Goal: Information Seeking & Learning: Learn about a topic

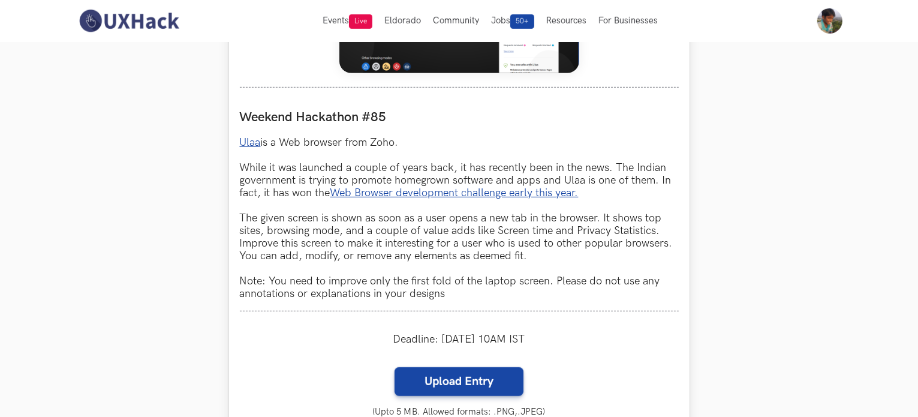
scroll to position [660, 0]
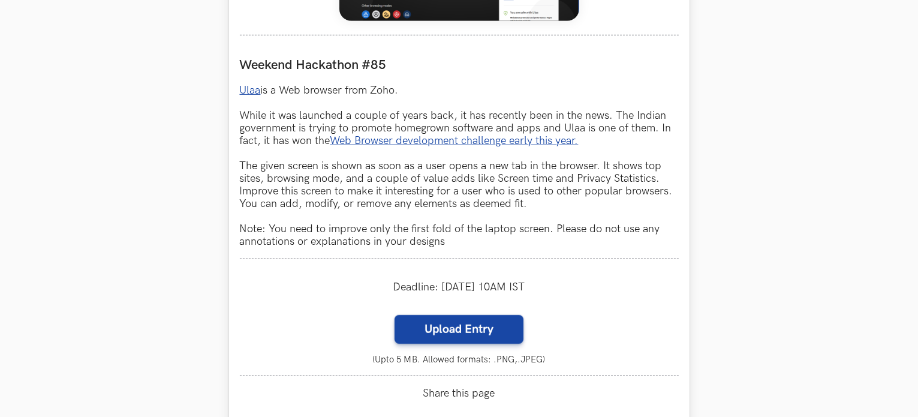
click at [356, 92] on p "Ulaa is a Web browser from Zoho. While it was launched a couple of years back, …" at bounding box center [459, 166] width 439 height 164
click at [269, 177] on p "Ulaa is a Web browser from Zoho. While it was launched a couple of years back, …" at bounding box center [459, 166] width 439 height 164
click at [538, 172] on p "Ulaa is a Web browser from Zoho. While it was launched a couple of years back, …" at bounding box center [459, 166] width 439 height 164
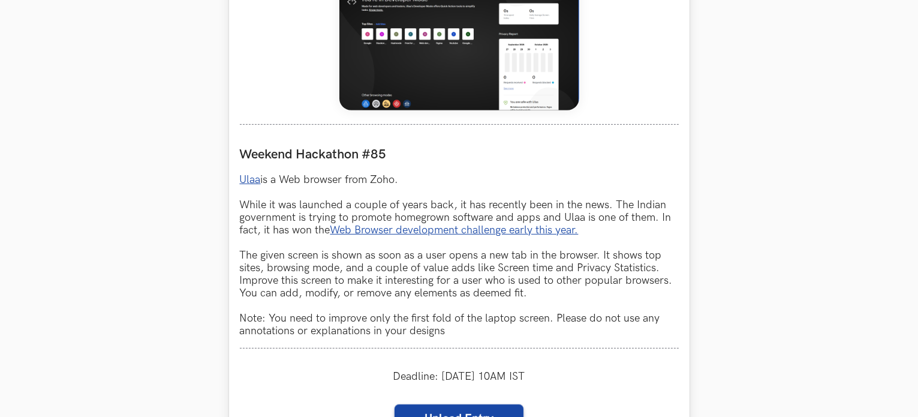
scroll to position [600, 0]
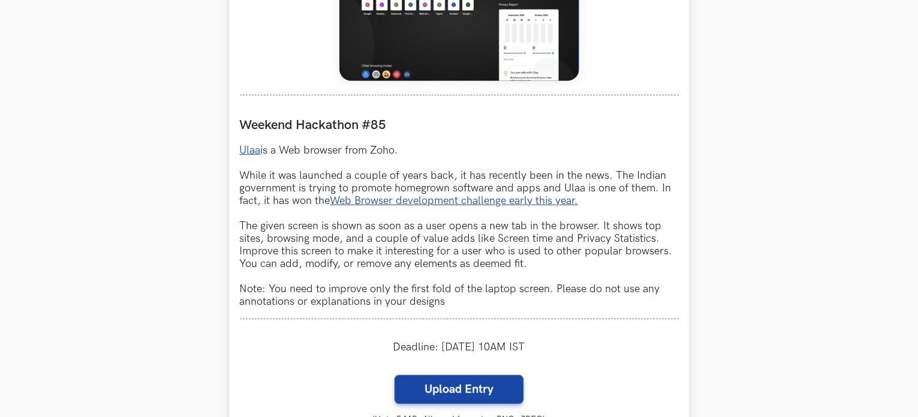
click at [246, 241] on p "Ulaa is a Web browser from Zoho. While it was launched a couple of years back, …" at bounding box center [459, 226] width 439 height 164
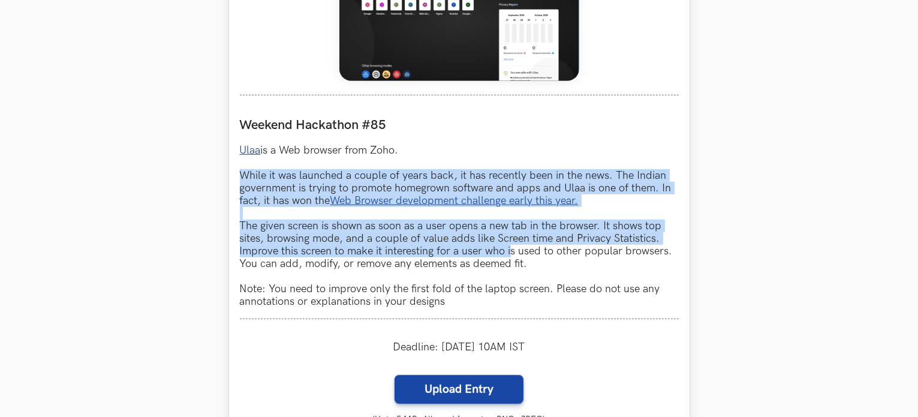
drag, startPoint x: 242, startPoint y: 174, endPoint x: 513, endPoint y: 255, distance: 282.3
click at [513, 255] on p "Ulaa is a Web browser from Zoho. While it was launched a couple of years back, …" at bounding box center [459, 226] width 439 height 164
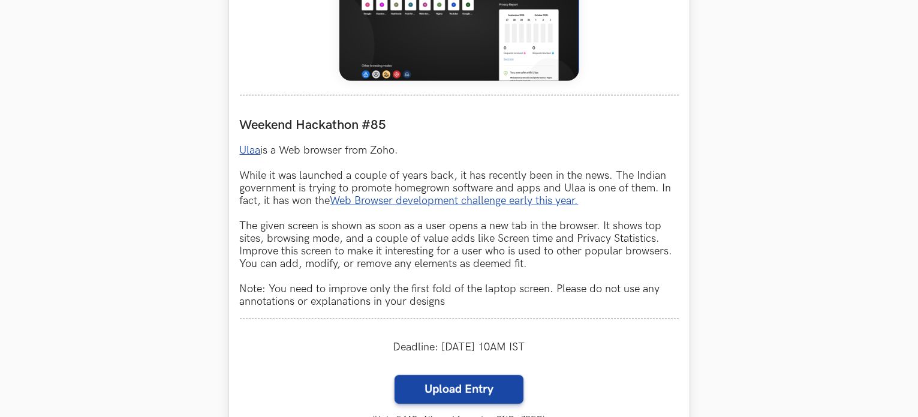
click at [560, 258] on p "Ulaa is a Web browser from Zoho. While it was launched a couple of years back, …" at bounding box center [459, 226] width 439 height 164
drag, startPoint x: 412, startPoint y: 153, endPoint x: 231, endPoint y: 155, distance: 181.1
click at [231, 155] on div "Ulaa LIVE Weekend Hackathon #85 Ulaa is a Web browser from Zoho. While it was l…" at bounding box center [459, 199] width 460 height 642
copy p "Ulaa is a Web browser from Zoho."
click at [255, 245] on p "Ulaa is a Web browser from Zoho. While it was launched a couple of years back, …" at bounding box center [459, 226] width 439 height 164
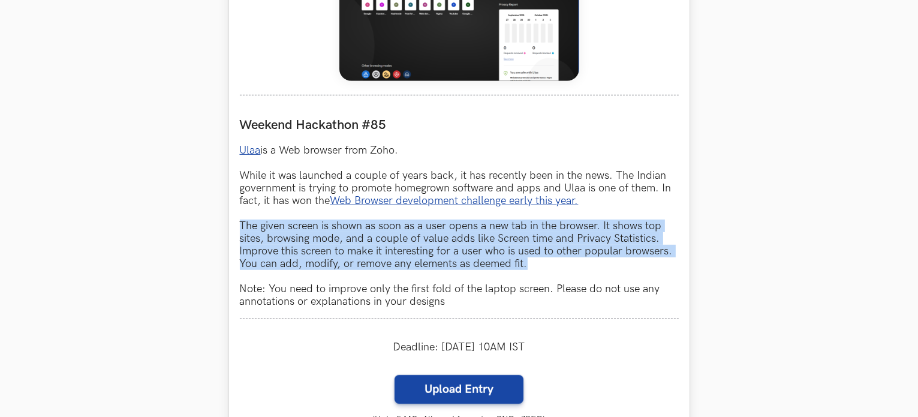
drag, startPoint x: 242, startPoint y: 223, endPoint x: 545, endPoint y: 270, distance: 307.0
click at [545, 270] on p "Ulaa is a Web browser from Zoho. While it was launched a couple of years back, …" at bounding box center [459, 226] width 439 height 164
copy p "The given screen is shown as soon as a user opens a new tab in the browser. It …"
click at [288, 263] on p "Ulaa is a Web browser from Zoho. While it was launched a couple of years back, …" at bounding box center [459, 226] width 439 height 164
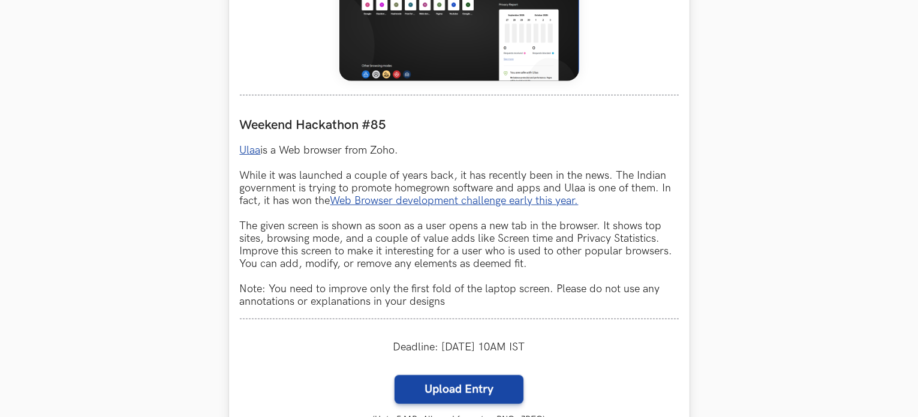
click at [386, 173] on p "Ulaa is a Web browser from Zoho. While it was launched a couple of years back, …" at bounding box center [459, 226] width 439 height 164
click at [283, 194] on p "Ulaa is a Web browser from Zoho. While it was launched a couple of years back, …" at bounding box center [459, 226] width 439 height 164
click at [485, 177] on p "Ulaa is a Web browser from Zoho. While it was launched a couple of years back, …" at bounding box center [459, 226] width 439 height 164
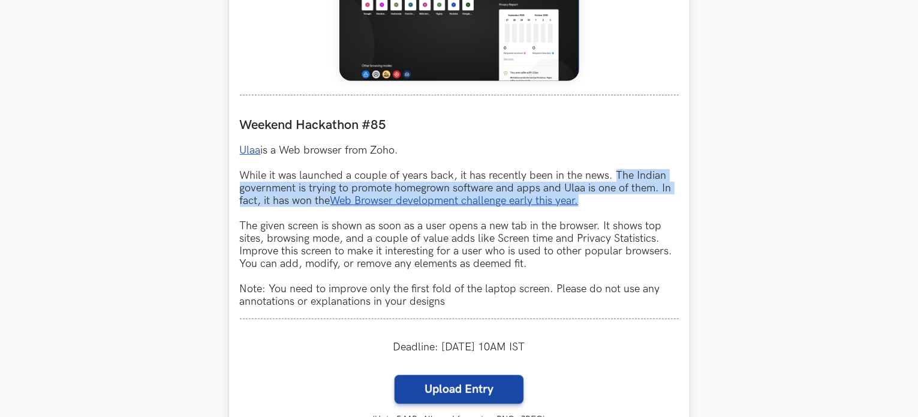
drag, startPoint x: 616, startPoint y: 173, endPoint x: 657, endPoint y: 203, distance: 51.1
click at [657, 203] on p "Ulaa is a Web browser from Zoho. While it was launched a couple of years back, …" at bounding box center [459, 226] width 439 height 164
copy p "The Indian government is trying to promote homegrown software and apps and Ulaa…"
